Goal: Task Accomplishment & Management: Complete application form

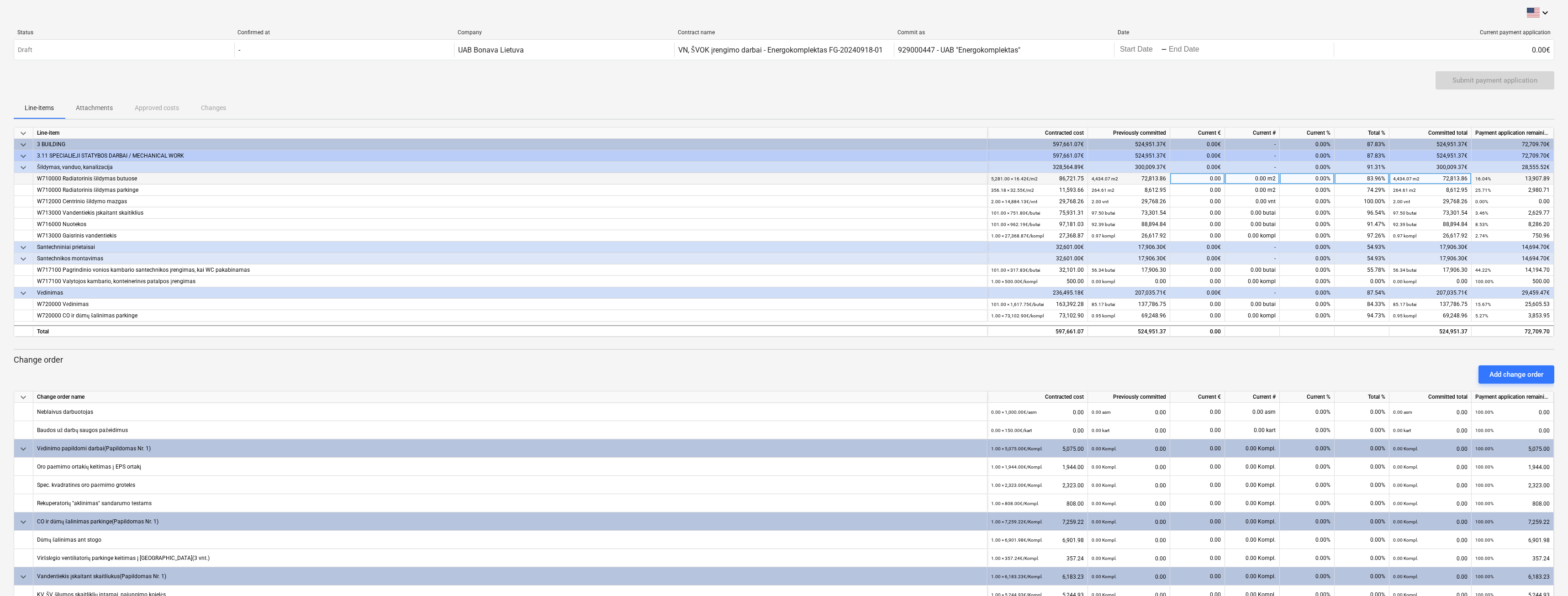
click at [1191, 177] on div "0.00" at bounding box center [1198, 179] width 55 height 12
type input "7041.15"
click at [1200, 189] on div "0.00" at bounding box center [1198, 190] width 55 height 12
click at [1218, 192] on div "0.00" at bounding box center [1198, 190] width 55 height 12
type input "217"
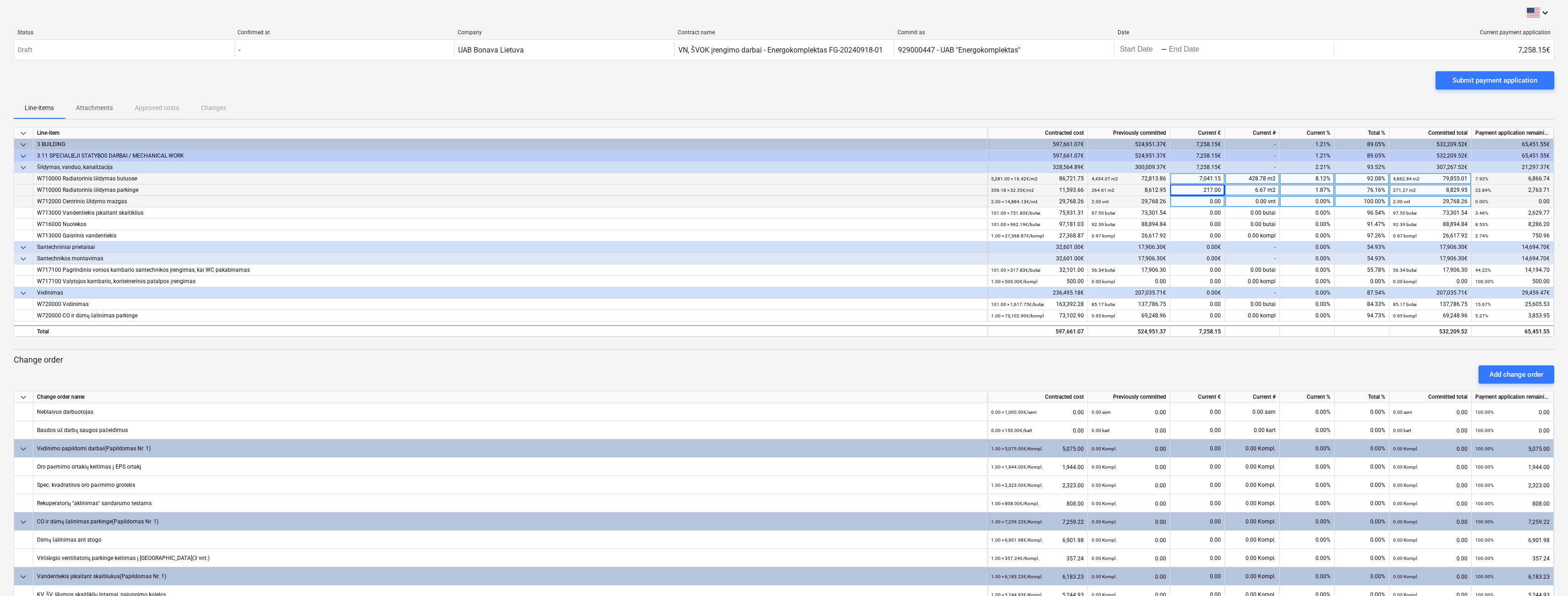
click at [1215, 202] on div "0.00" at bounding box center [1198, 202] width 55 height 12
click at [1211, 213] on div "0.00" at bounding box center [1198, 214] width 55 height 12
type input "928.44"
click at [1210, 219] on div "0.00" at bounding box center [1198, 225] width 55 height 12
click at [1219, 226] on div "0.00" at bounding box center [1198, 225] width 55 height 12
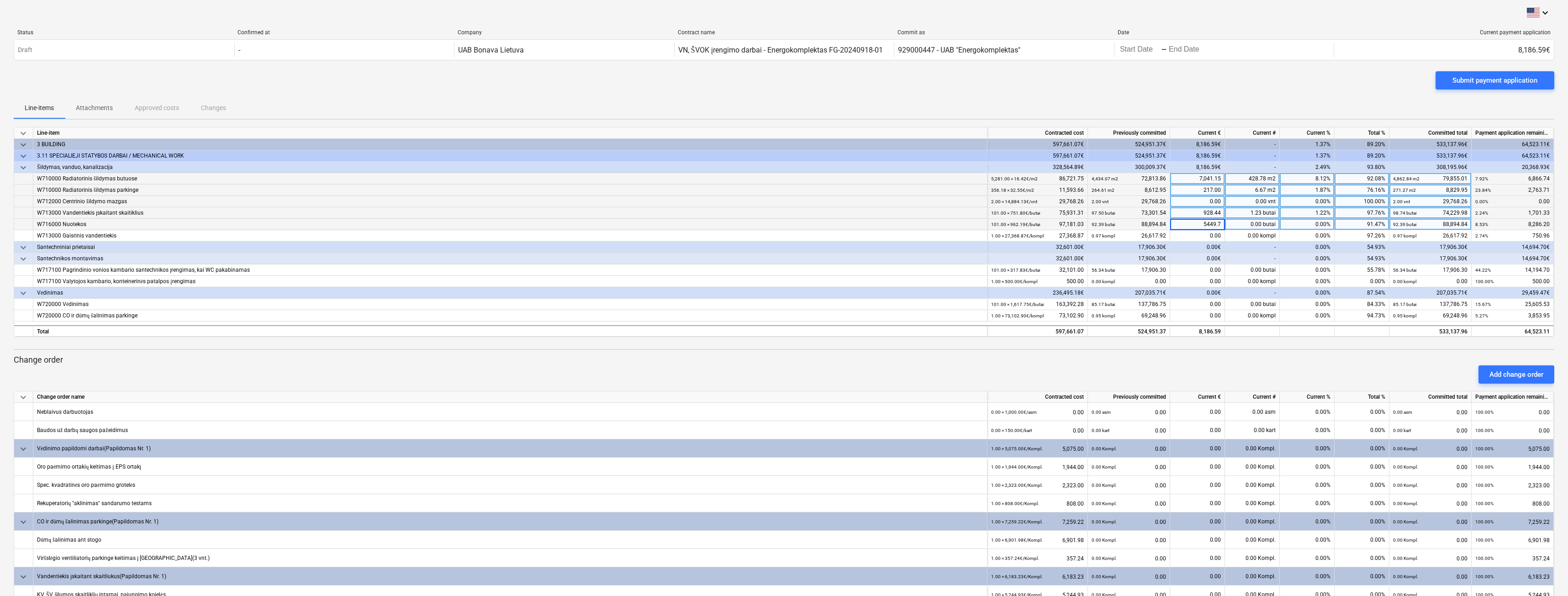
type input "5449.77"
click at [1213, 233] on div "0.00" at bounding box center [1198, 236] width 55 height 12
type input "618.79"
click at [1212, 267] on div "0.00" at bounding box center [1198, 271] width 55 height 12
type input "6817.20"
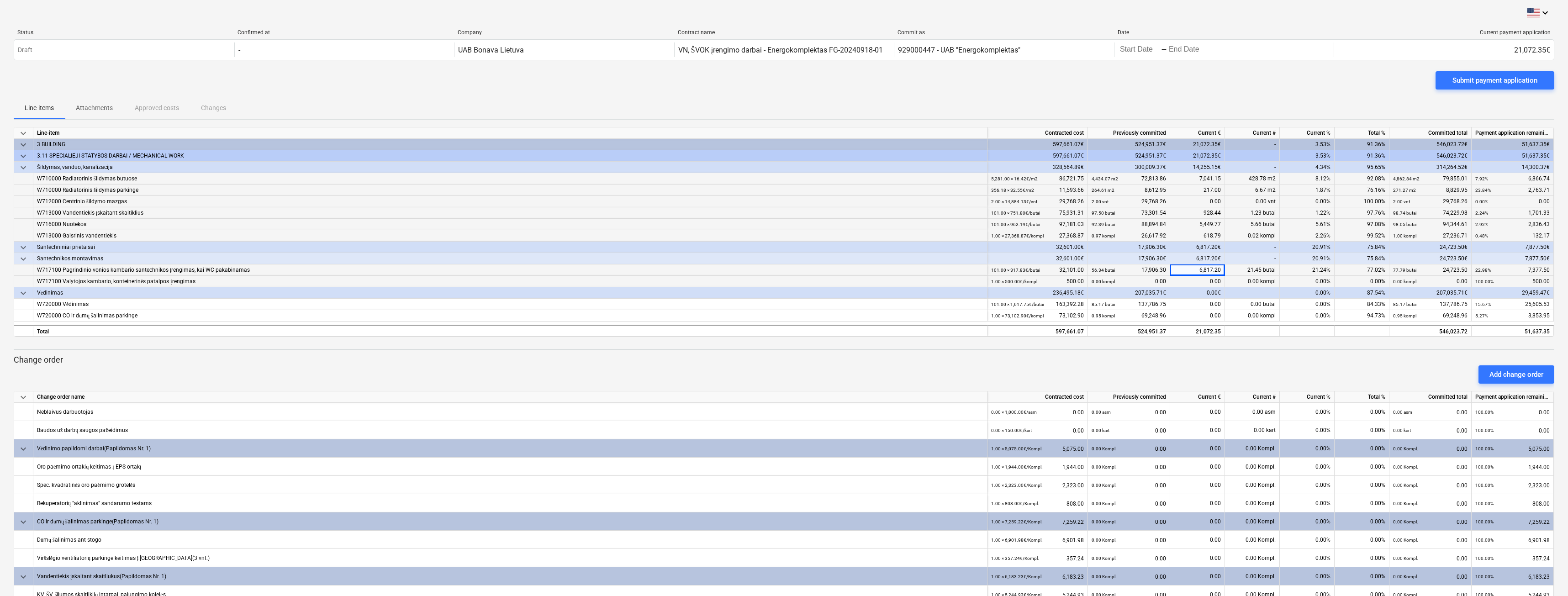
click at [1214, 287] on div "0.00" at bounding box center [1198, 282] width 55 height 12
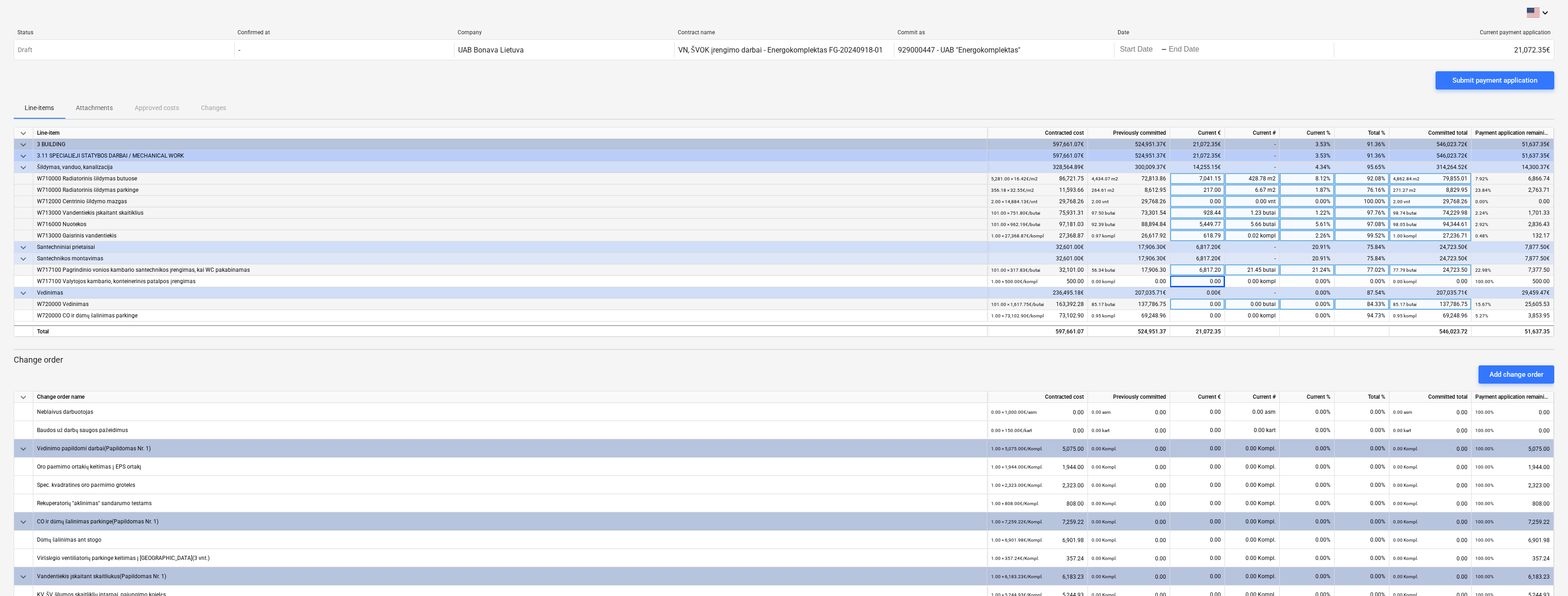
click at [1216, 303] on div "0.00" at bounding box center [1198, 304] width 55 height 12
type input "13014.61"
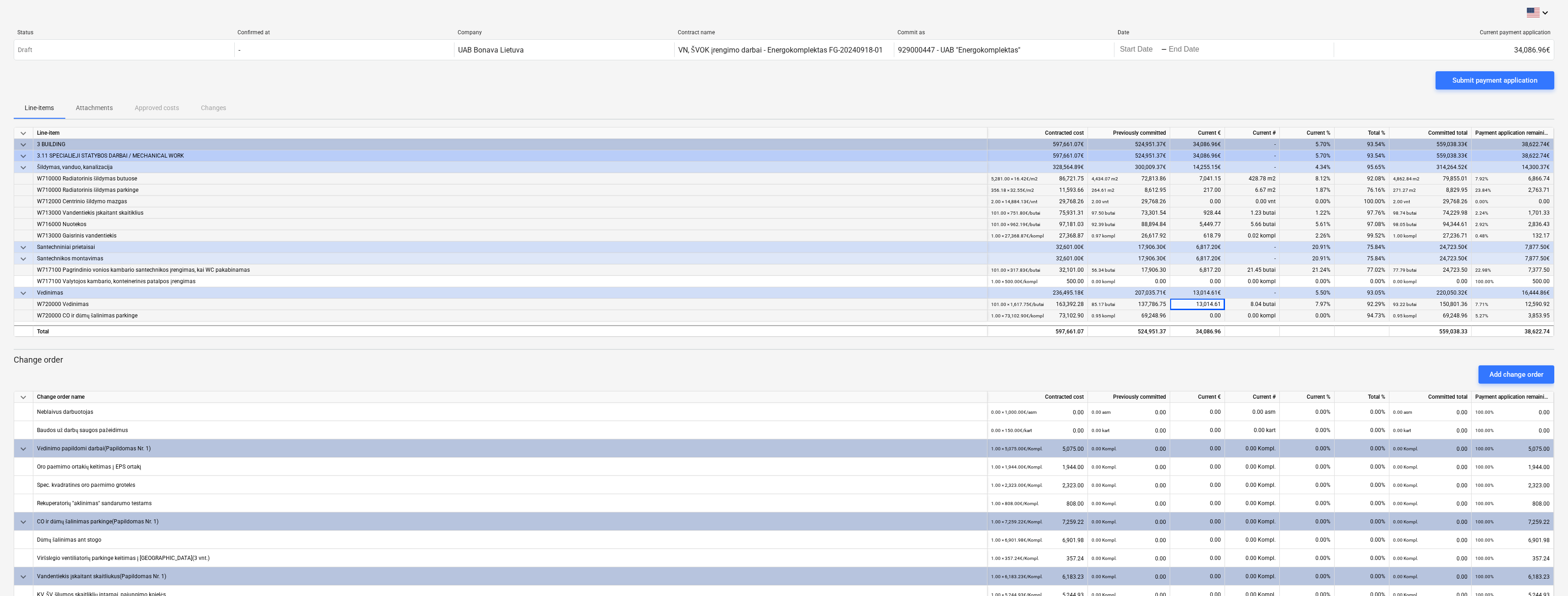
click at [1209, 313] on div "0.00" at bounding box center [1198, 316] width 55 height 12
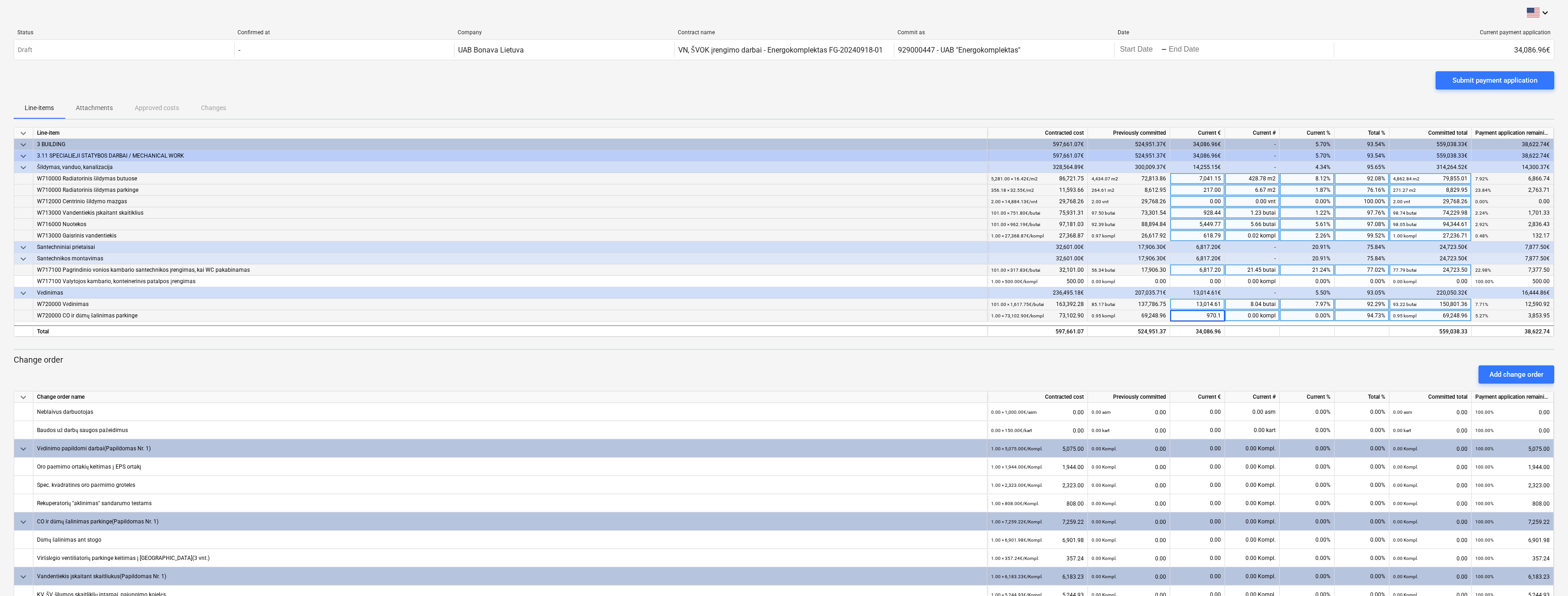
type input "970.10"
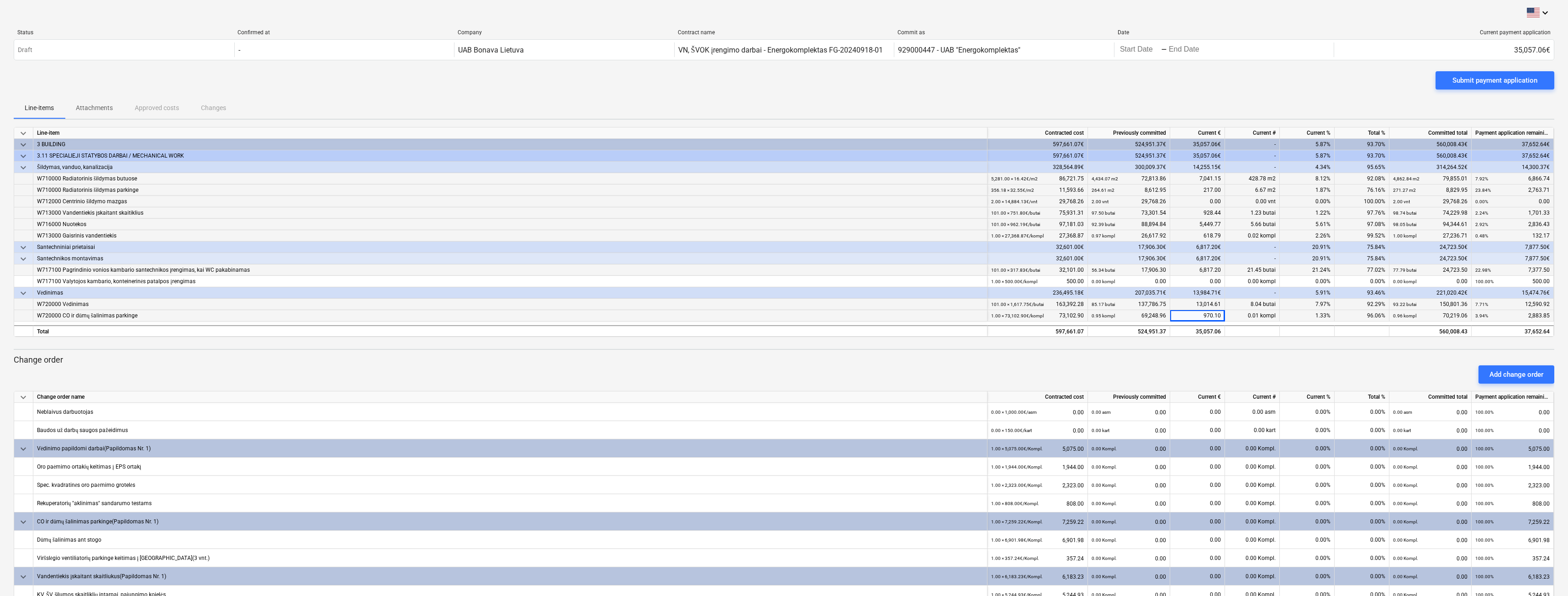
click at [1196, 360] on p "Change order" at bounding box center [784, 360] width 1540 height 11
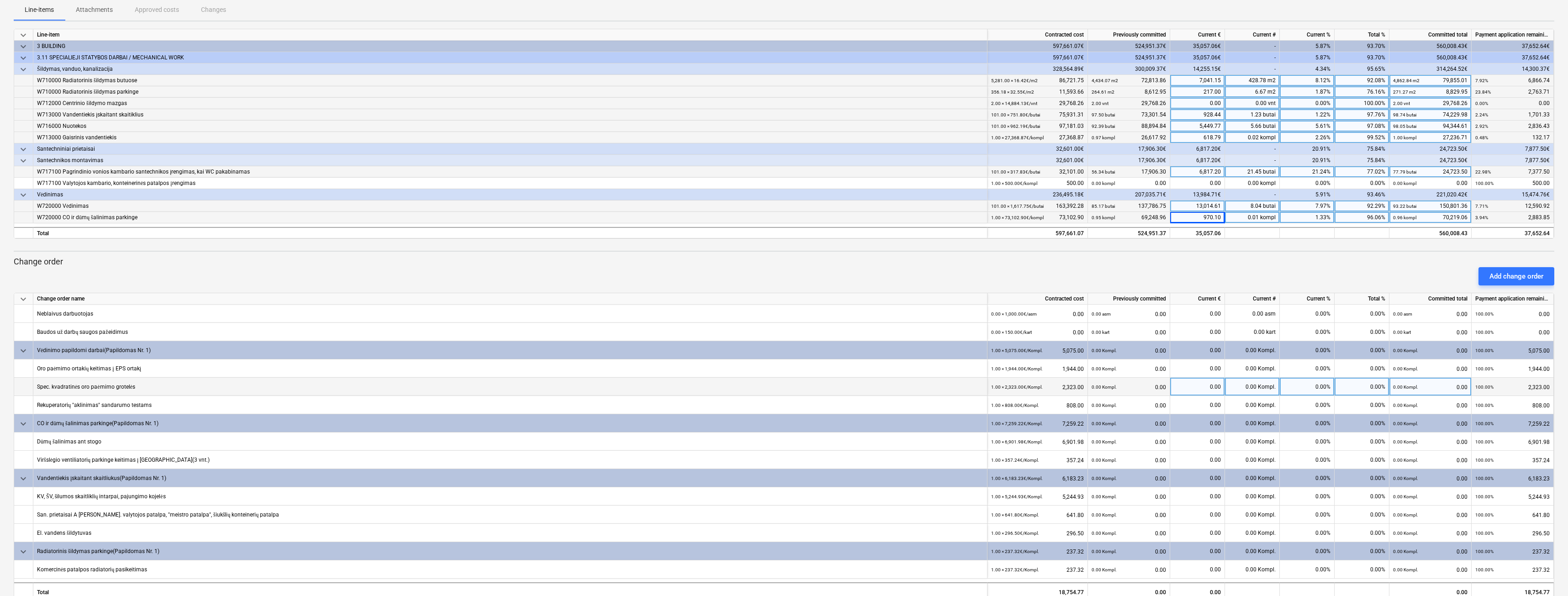
scroll to position [118, 0]
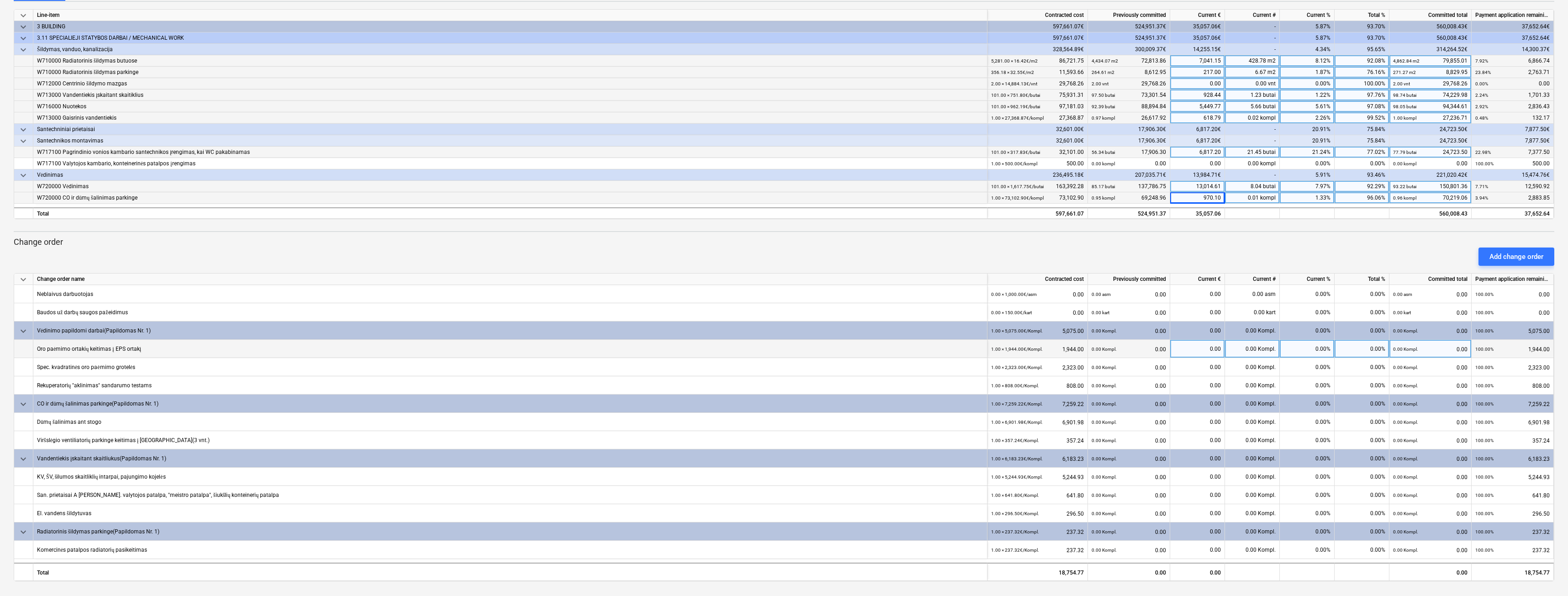
click at [1273, 347] on div "0.00 Kompl." at bounding box center [1253, 349] width 55 height 19
type input "1"
click at [1249, 366] on div "0.00 Kompl." at bounding box center [1253, 367] width 55 height 19
type input "1"
click at [1251, 380] on div "0.00 Kompl." at bounding box center [1253, 385] width 55 height 19
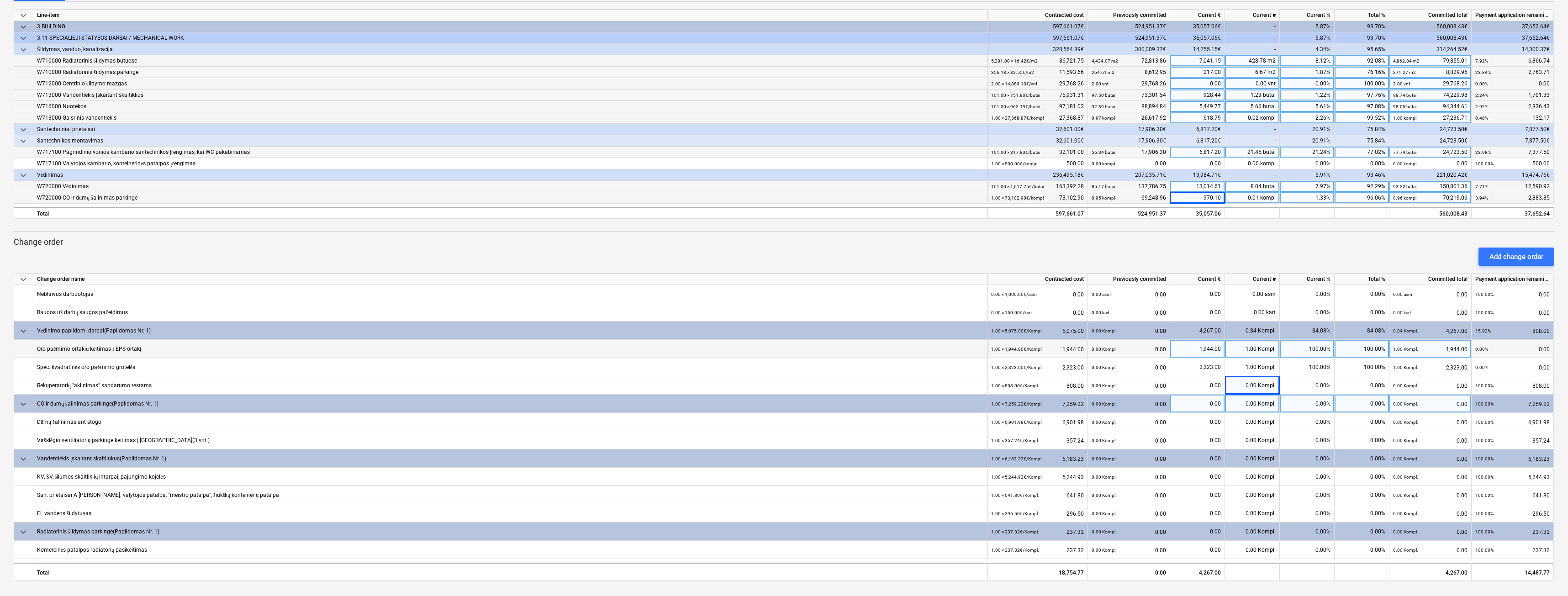
click at [1252, 405] on div "0.00 Kompl." at bounding box center [1253, 404] width 55 height 19
click at [1256, 391] on div "0.00 Kompl." at bounding box center [1253, 385] width 55 height 19
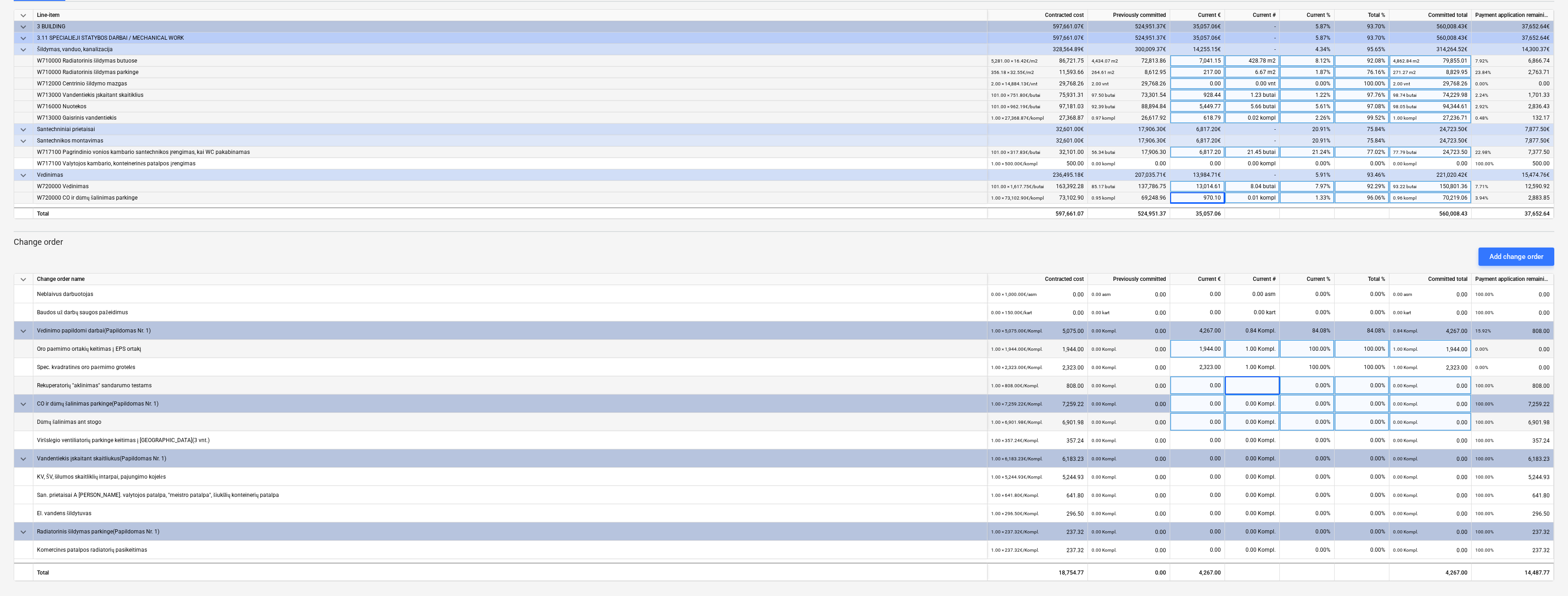
type input "1"
click at [1260, 421] on div "0.00 Kompl." at bounding box center [1253, 422] width 55 height 19
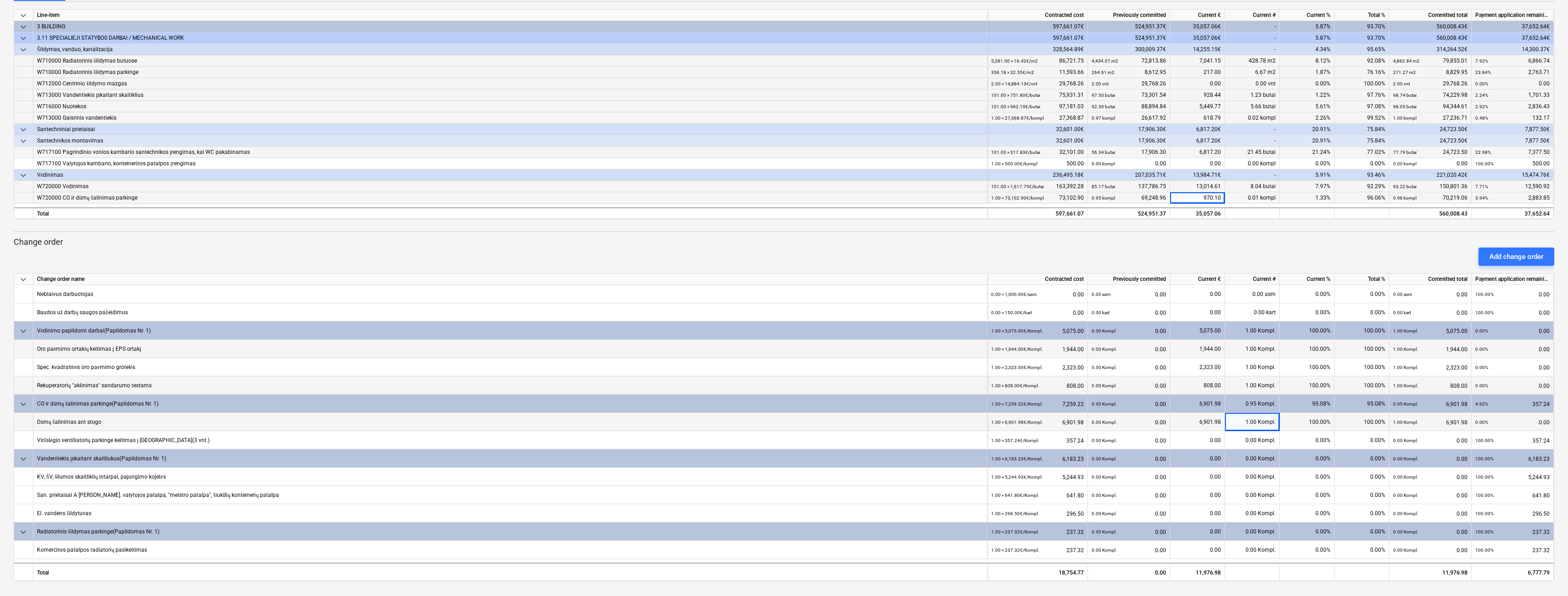
click at [1261, 450] on div "0.00 Kompl." at bounding box center [1253, 458] width 55 height 19
click at [1261, 441] on div "0.00 Kompl." at bounding box center [1253, 440] width 55 height 19
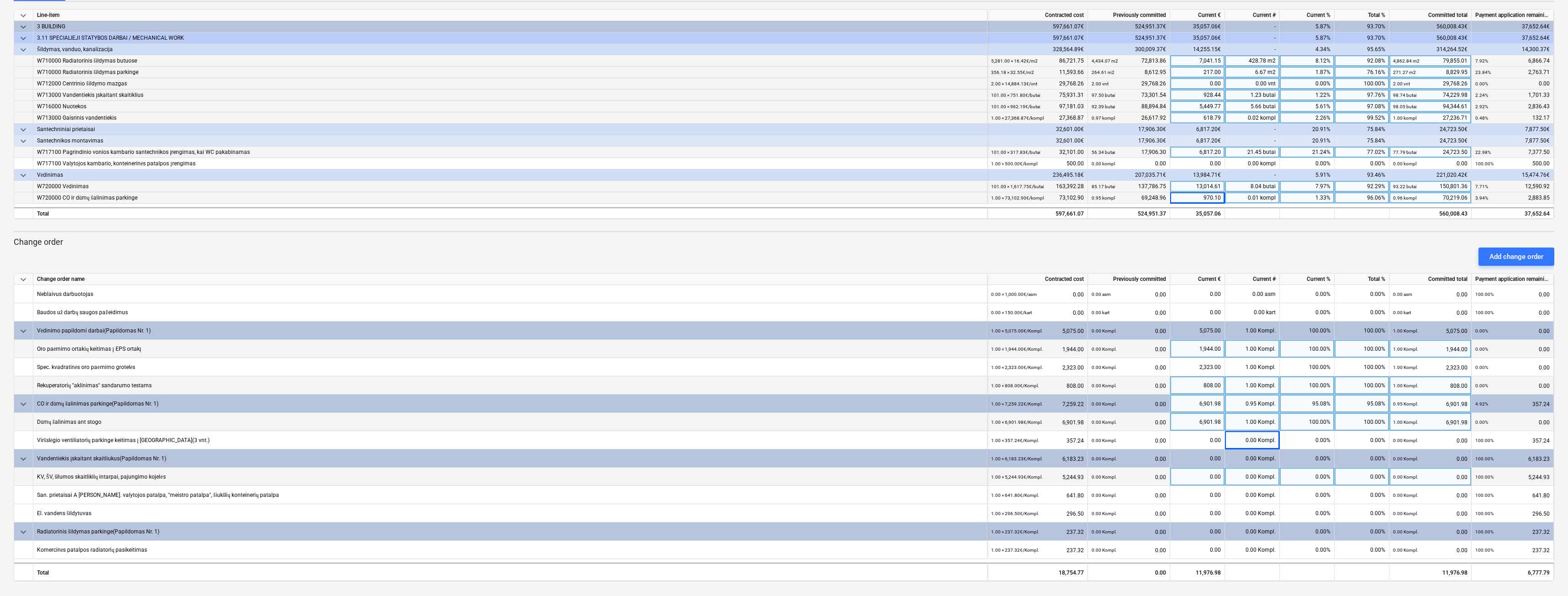
click at [1257, 479] on span at bounding box center [1257, 477] width 1 height 6
type input "1"
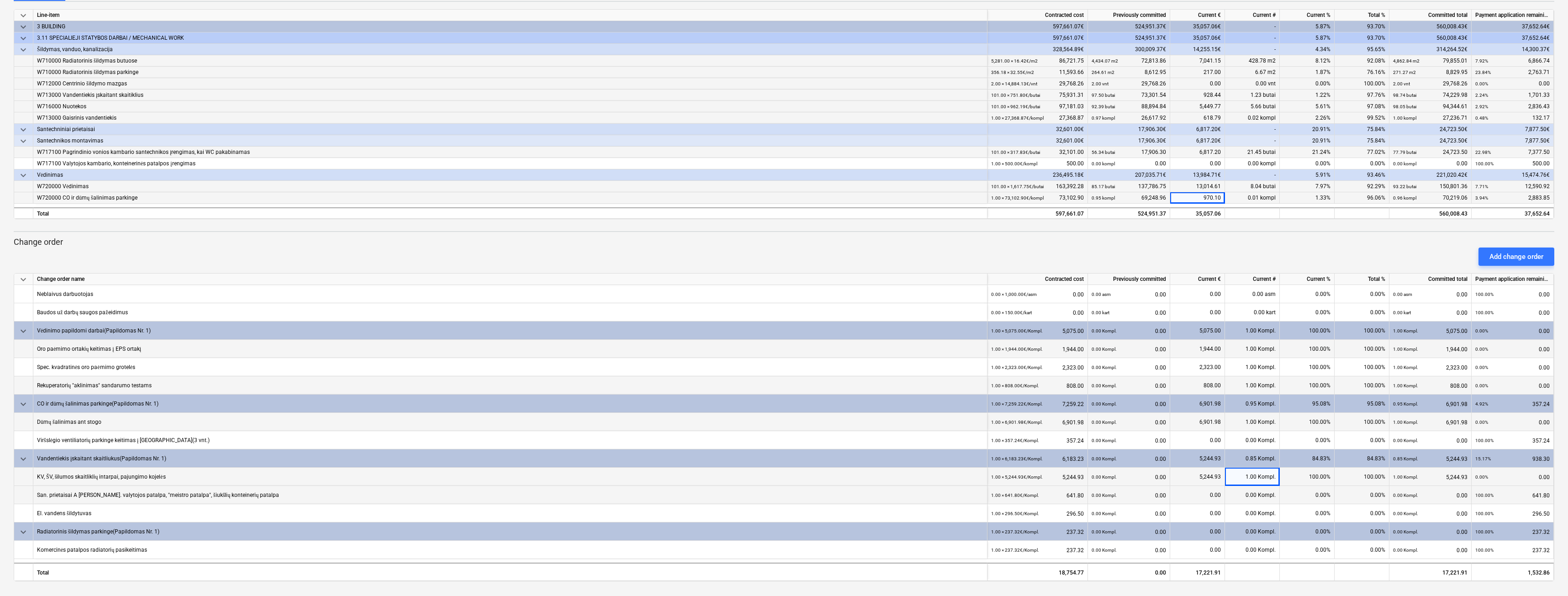
click at [1253, 497] on div "0.00 Kompl." at bounding box center [1253, 495] width 55 height 19
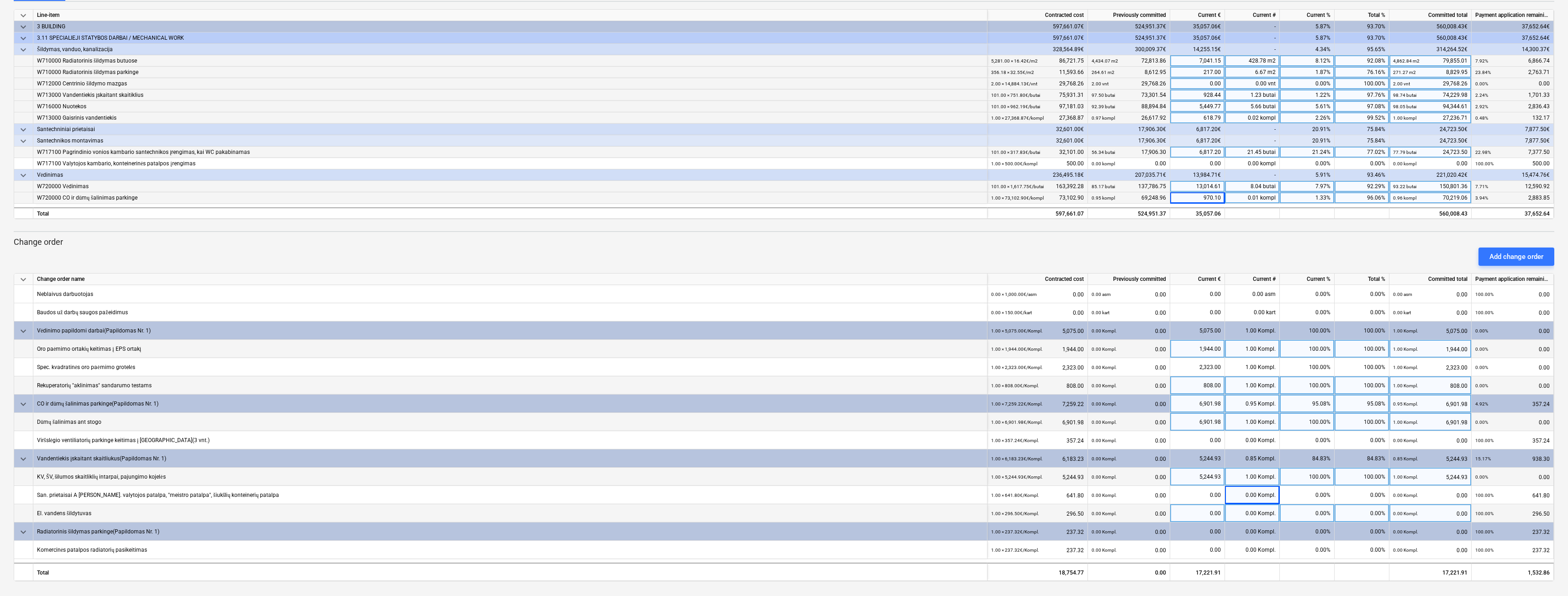
click at [1247, 512] on div "0.00 Kompl." at bounding box center [1253, 513] width 55 height 19
type input "1"
click at [1250, 551] on div "0.00 Kompl." at bounding box center [1253, 550] width 55 height 19
click at [916, 242] on p "Change order" at bounding box center [784, 241] width 1540 height 11
click at [523, 549] on div "Komercinės patalpos radiatorių pasikeitimas" at bounding box center [510, 550] width 954 height 19
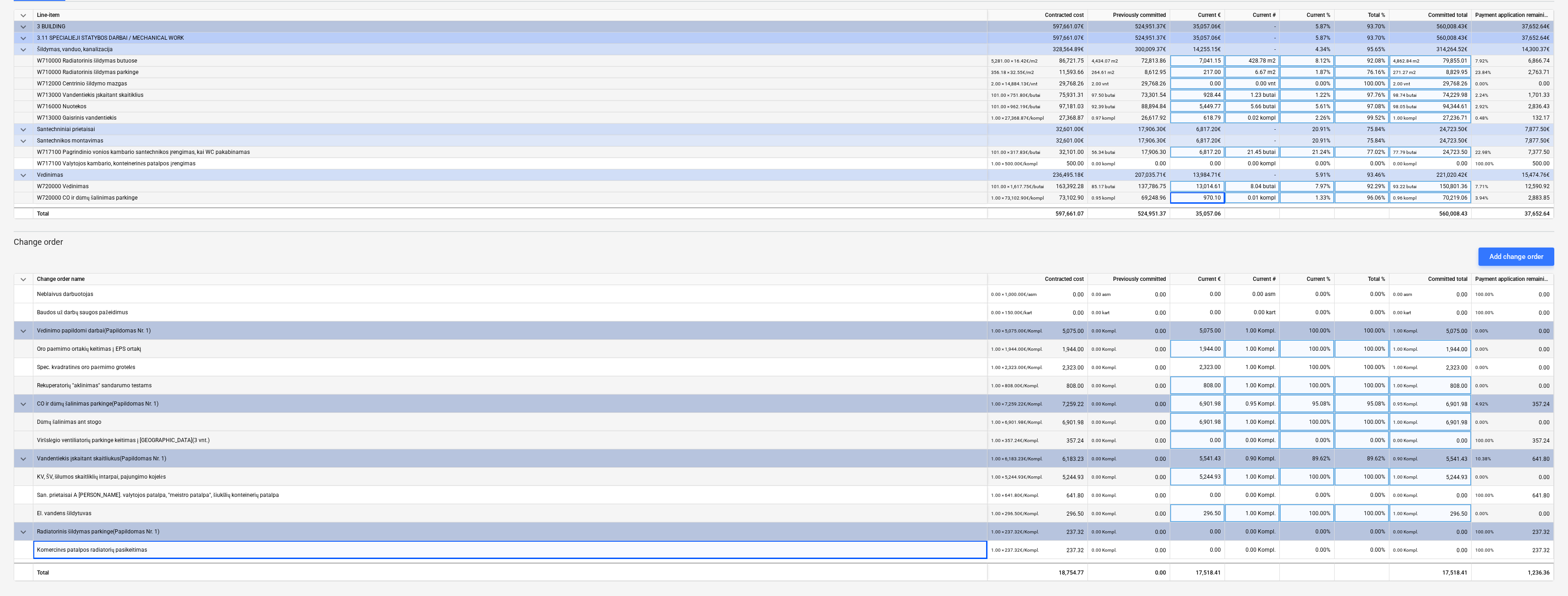
click at [1264, 441] on div "0.00 Kompl." at bounding box center [1253, 440] width 55 height 19
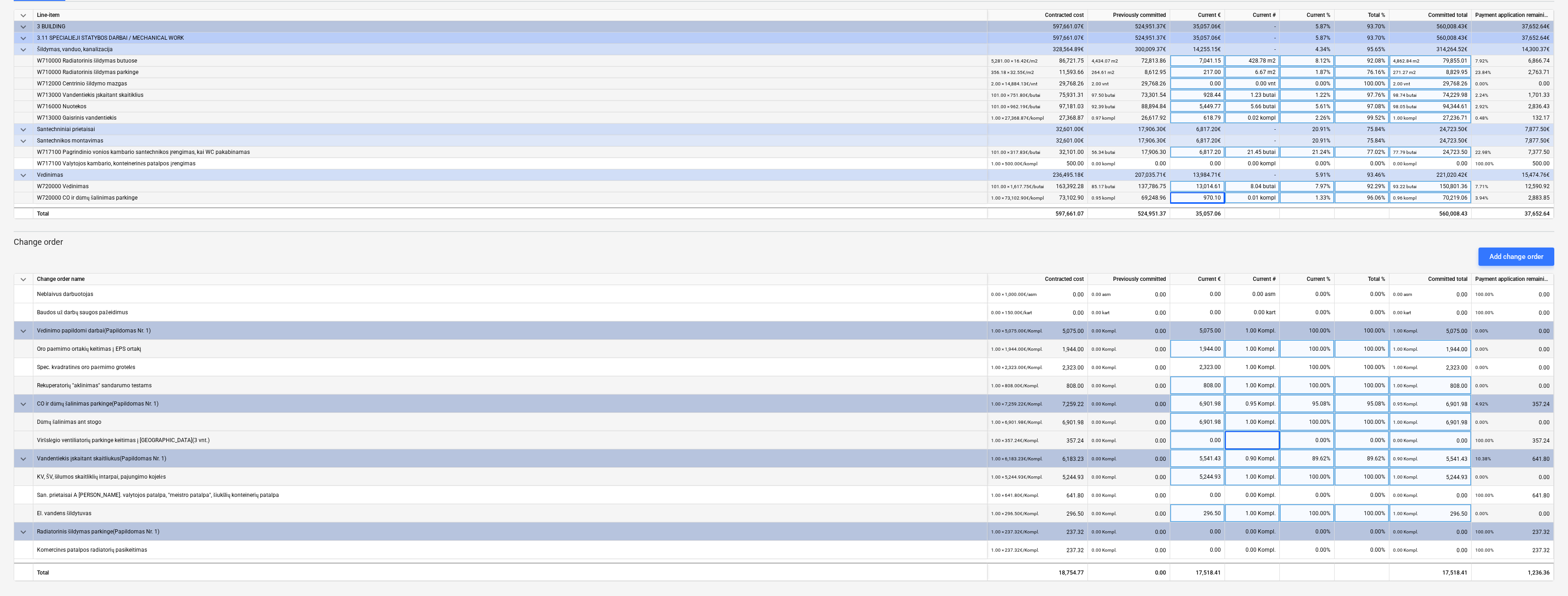
type input "1"
click at [1259, 485] on div "1.00 Kompl." at bounding box center [1253, 477] width 55 height 19
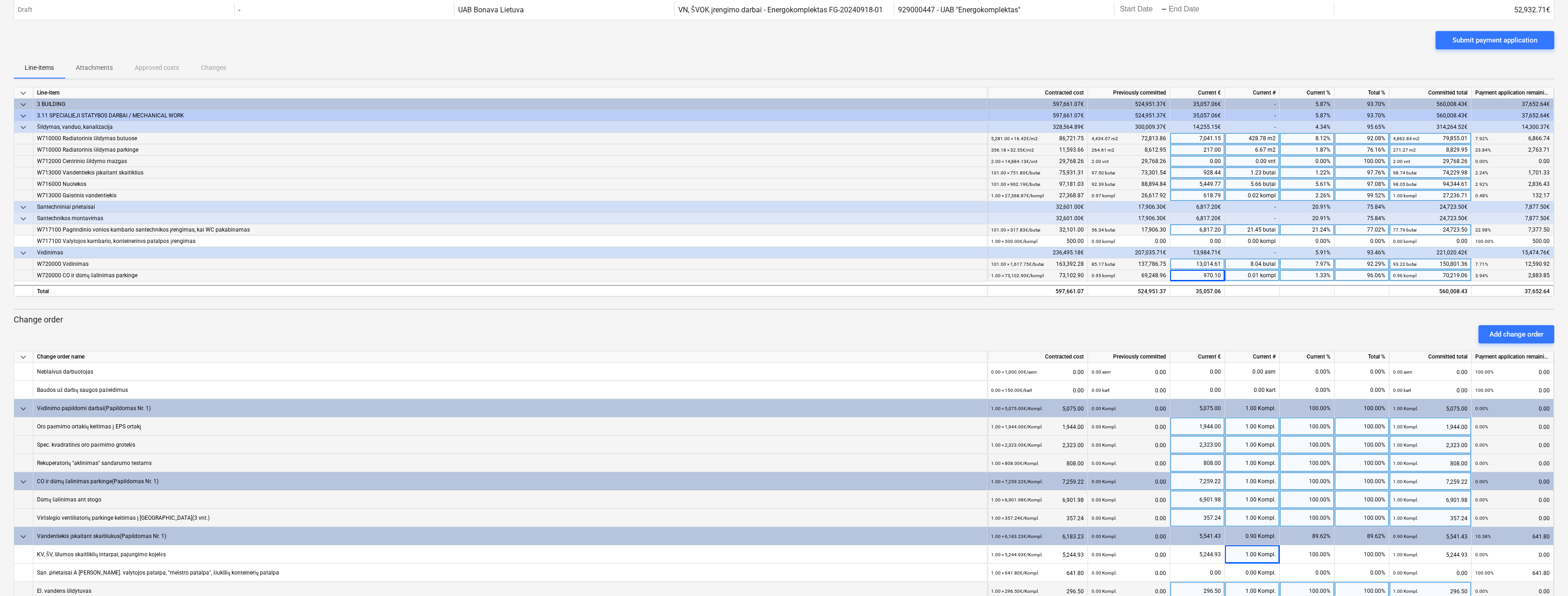
scroll to position [0, 0]
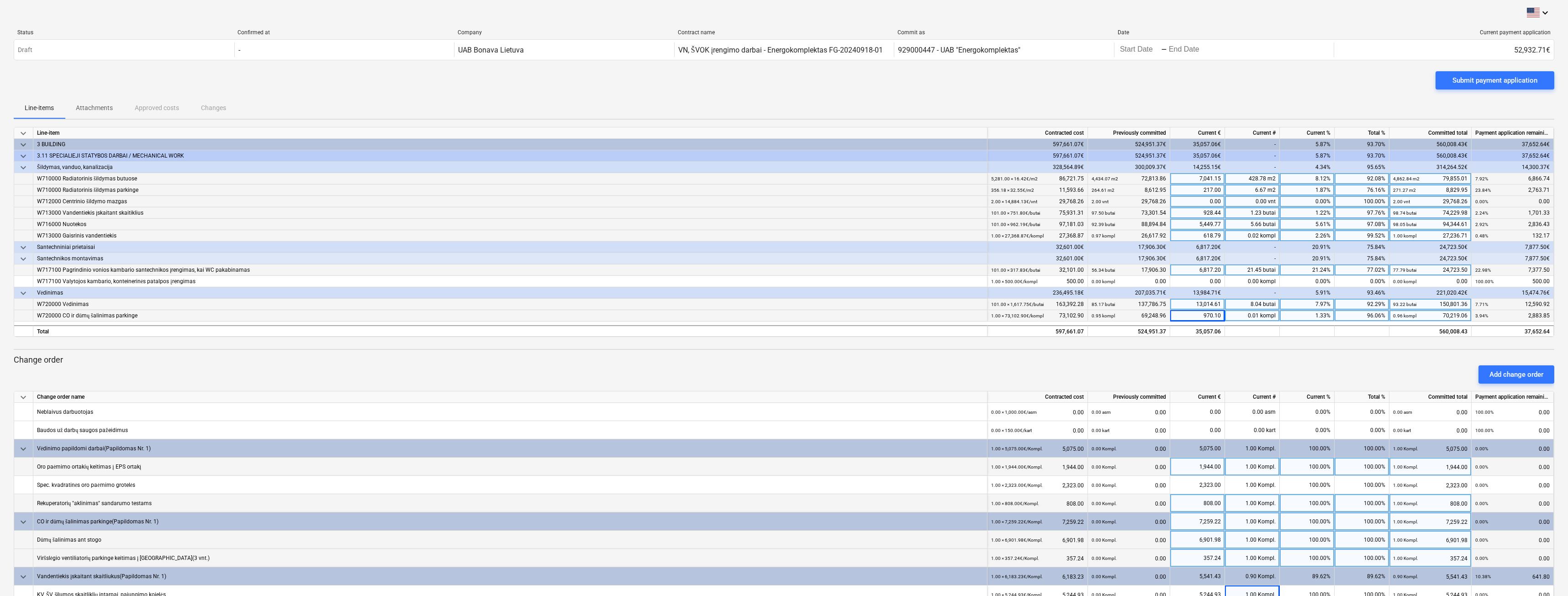
click at [1197, 347] on div "keyboard_arrow_down Line-item Contracted cost Previously committed Current € Cu…" at bounding box center [784, 413] width 1540 height 572
click at [86, 111] on p "Attachments" at bounding box center [95, 108] width 37 height 10
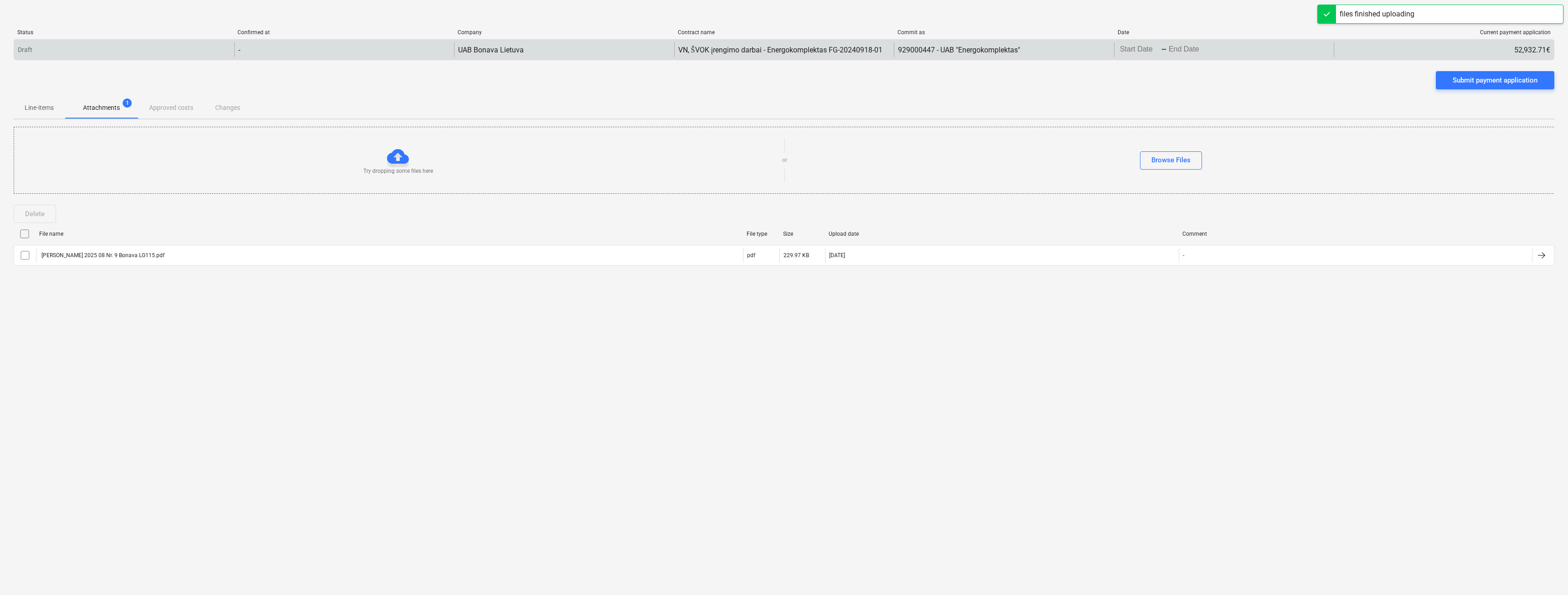
click at [1136, 49] on body "keyboard_arrow_down Status Confirmed at Company Contract name Commit as Date Cu…" at bounding box center [784, 297] width 1568 height 595
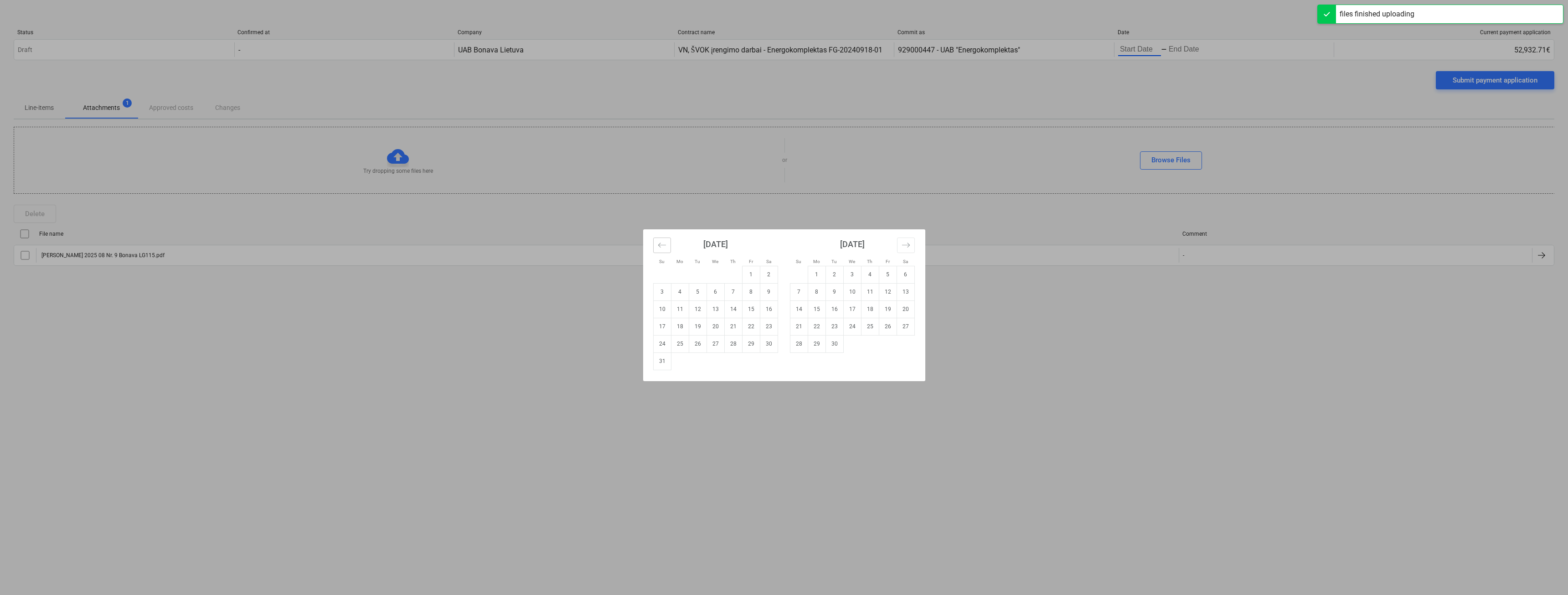
click at [665, 243] on icon "Move backward to switch to the previous month." at bounding box center [662, 245] width 9 height 9
click at [674, 329] on td "21" at bounding box center [680, 327] width 18 height 18
type input "[DATE]"
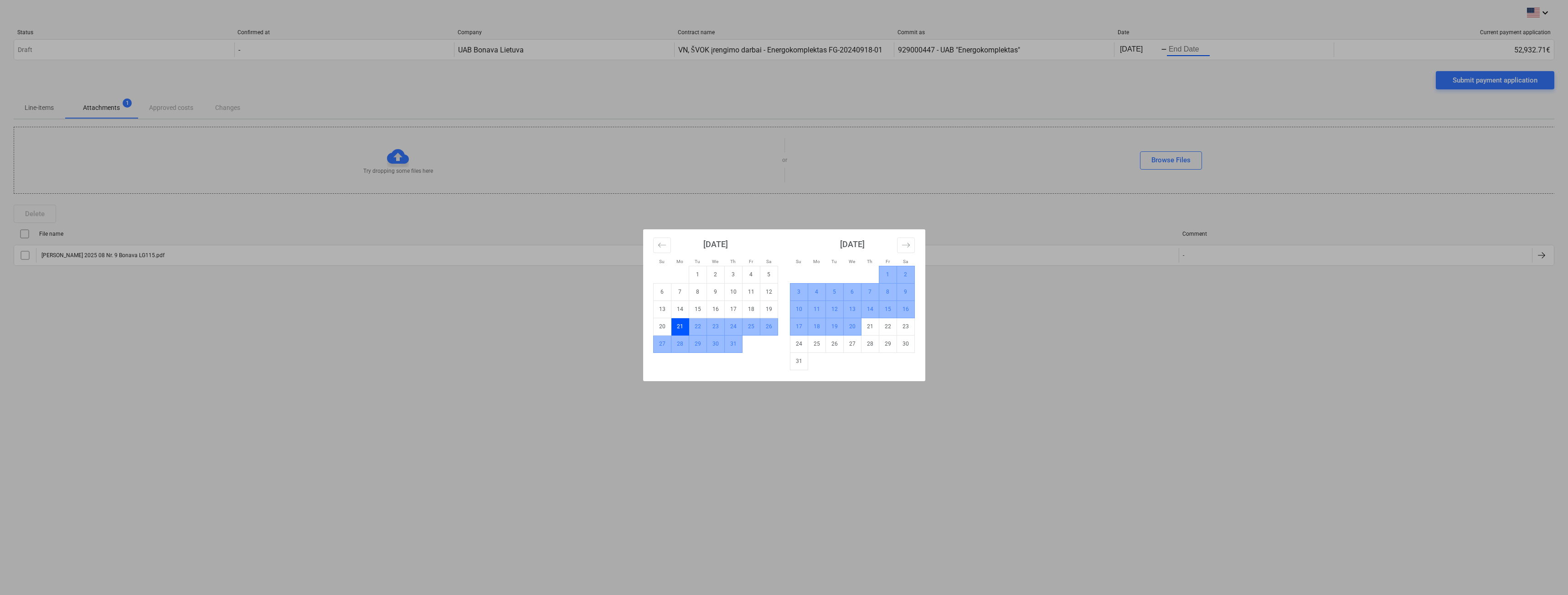
click at [854, 329] on td "20" at bounding box center [852, 327] width 18 height 18
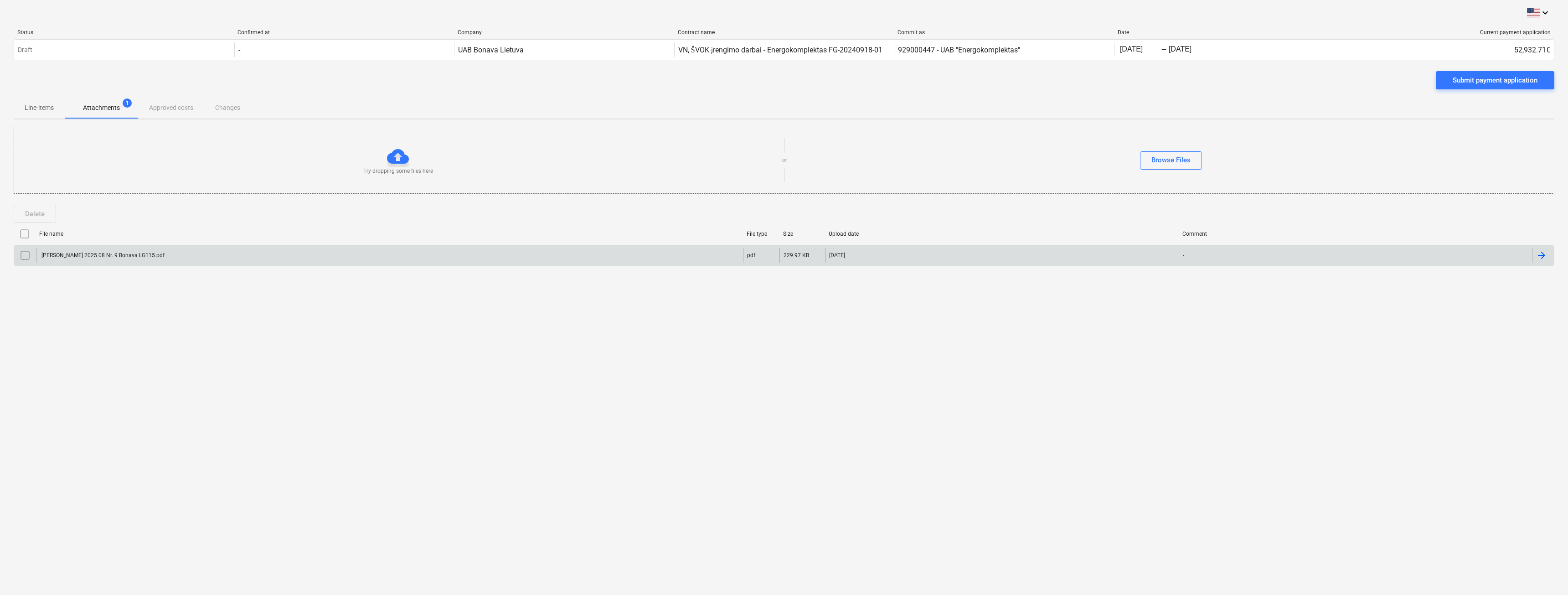
click at [19, 254] on input "checkbox" at bounding box center [25, 255] width 15 height 15
click at [1000, 399] on div "keyboard_arrow_down Status Confirmed at Company Contract name Commit as Date Cu…" at bounding box center [784, 297] width 1568 height 595
click at [1496, 85] on div "Submit payment application" at bounding box center [1495, 81] width 85 height 12
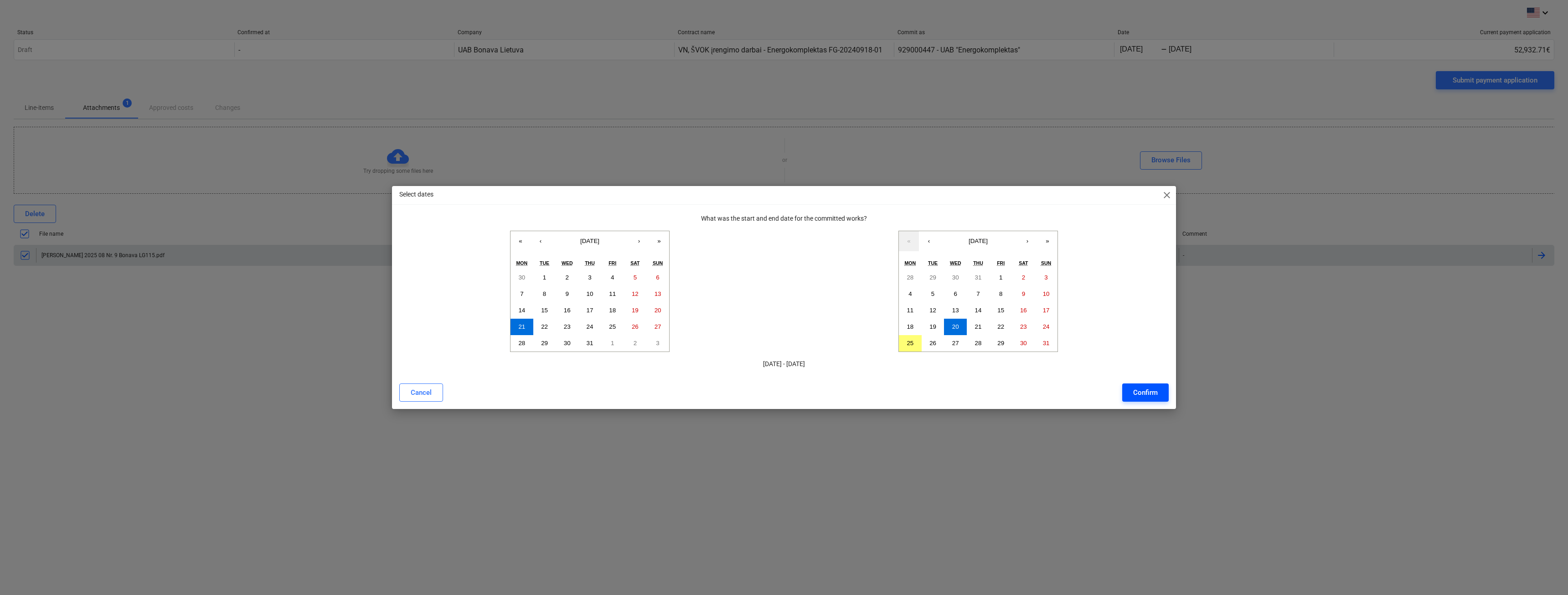
click at [1138, 392] on div "Confirm" at bounding box center [1145, 392] width 25 height 12
